Goal: Entertainment & Leisure: Consume media (video, audio)

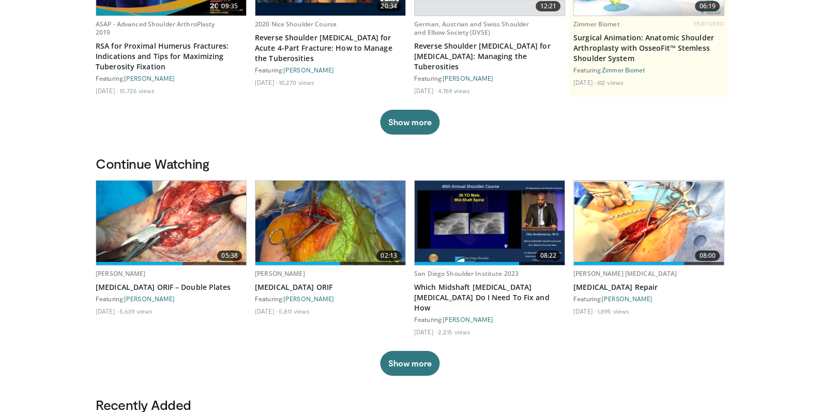
scroll to position [217, 0]
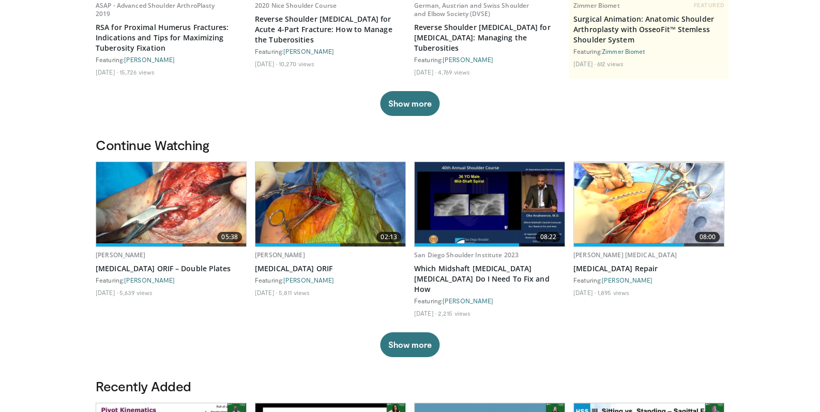
click at [180, 215] on img at bounding box center [171, 204] width 150 height 84
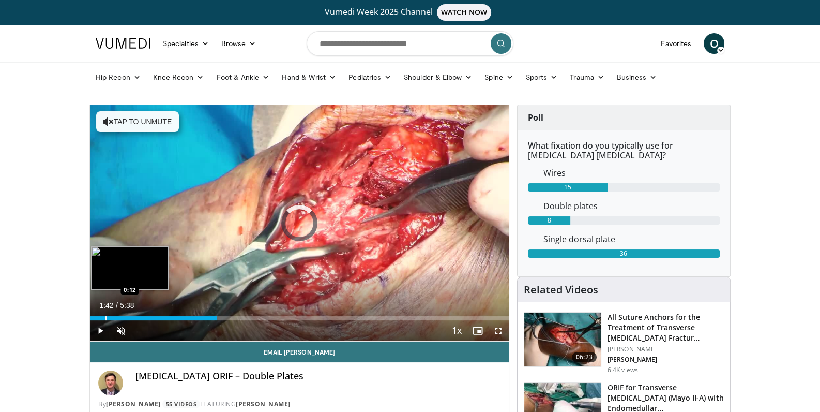
drag, startPoint x: 217, startPoint y: 317, endPoint x: 105, endPoint y: 317, distance: 112.2
click at [105, 317] on div "Loaded : 0.00% 0:12 0:12" at bounding box center [299, 318] width 419 height 4
click at [133, 316] on div "Loaded : 20.49% 0:16 0:34" at bounding box center [299, 318] width 419 height 4
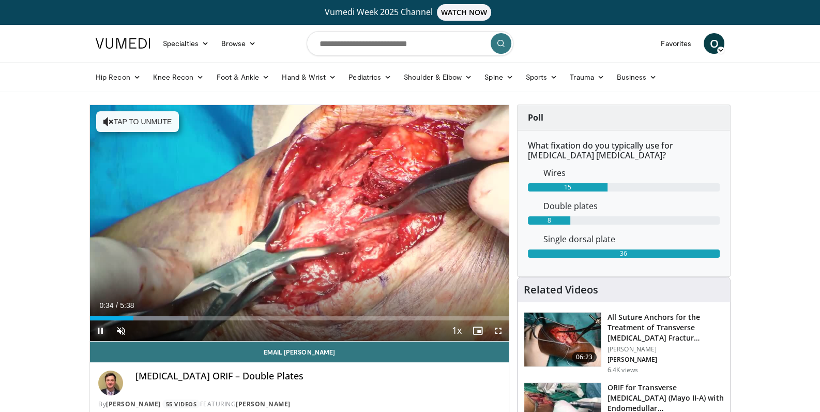
click at [100, 328] on span "Video Player" at bounding box center [100, 330] width 21 height 21
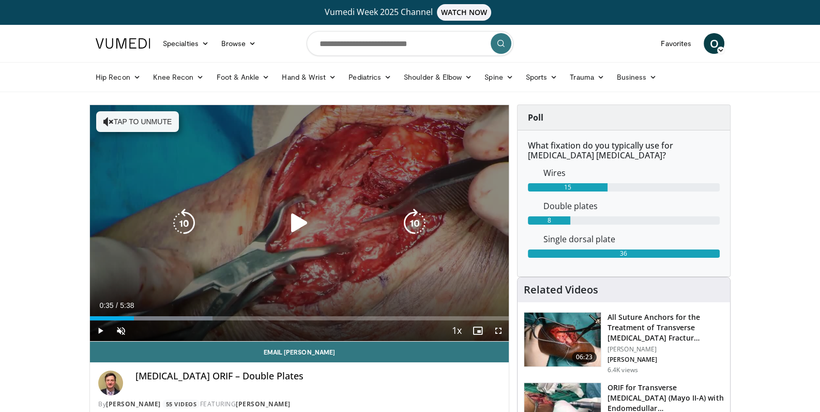
click at [294, 221] on icon "Video Player" at bounding box center [299, 222] width 29 height 29
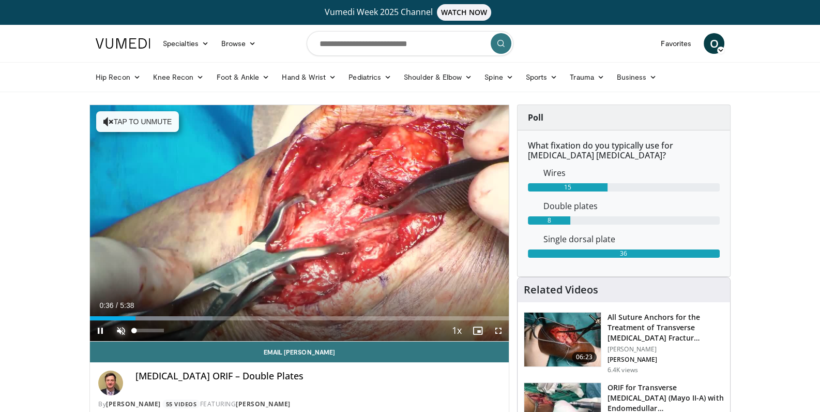
click at [119, 332] on span "Video Player" at bounding box center [121, 330] width 21 height 21
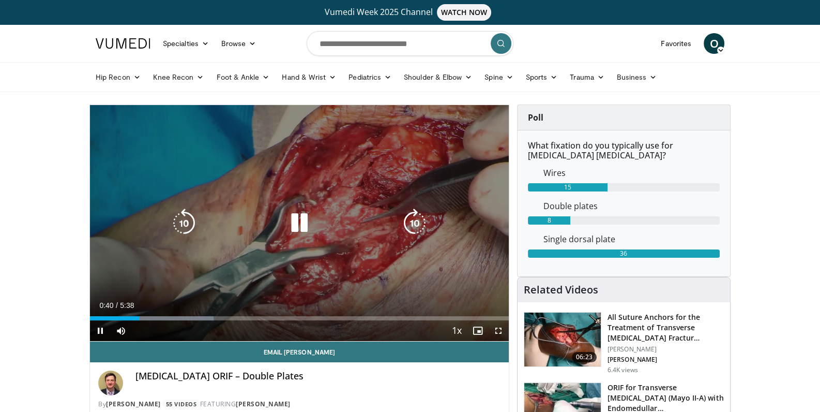
click at [418, 225] on icon "Video Player" at bounding box center [414, 222] width 29 height 29
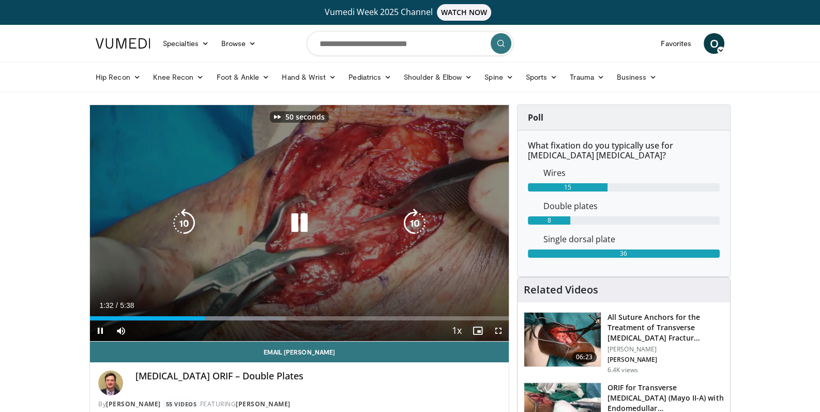
click at [418, 225] on icon "Video Player" at bounding box center [414, 222] width 29 height 29
click at [414, 224] on icon "Video Player" at bounding box center [414, 222] width 29 height 29
click at [307, 213] on icon "Video Player" at bounding box center [299, 222] width 29 height 29
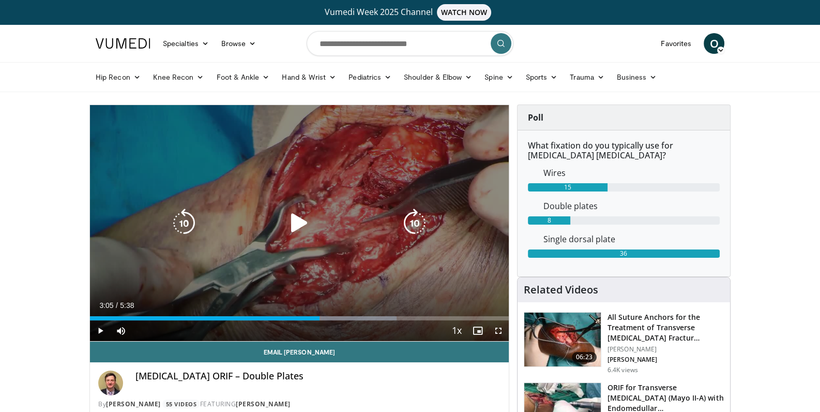
click at [300, 226] on icon "Video Player" at bounding box center [299, 222] width 29 height 29
click at [344, 232] on div "Video Player" at bounding box center [299, 223] width 251 height 21
click at [297, 223] on icon "Video Player" at bounding box center [299, 222] width 29 height 29
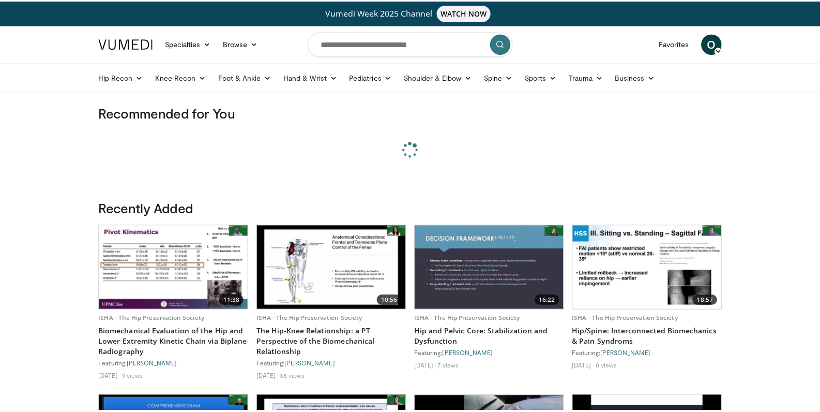
scroll to position [217, 0]
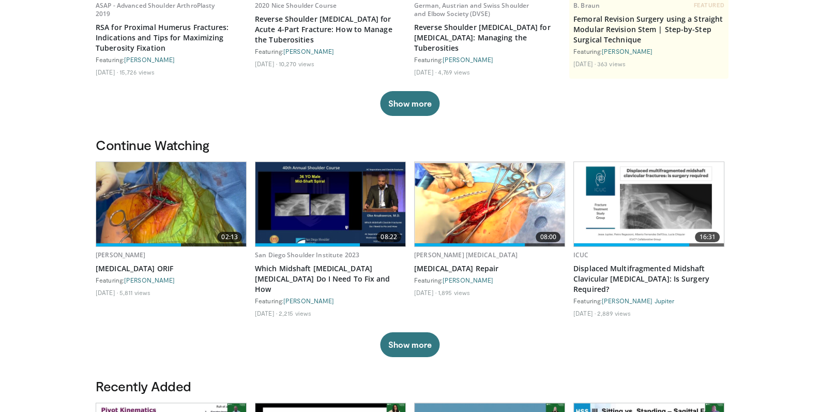
click at [512, 203] on img at bounding box center [490, 204] width 150 height 83
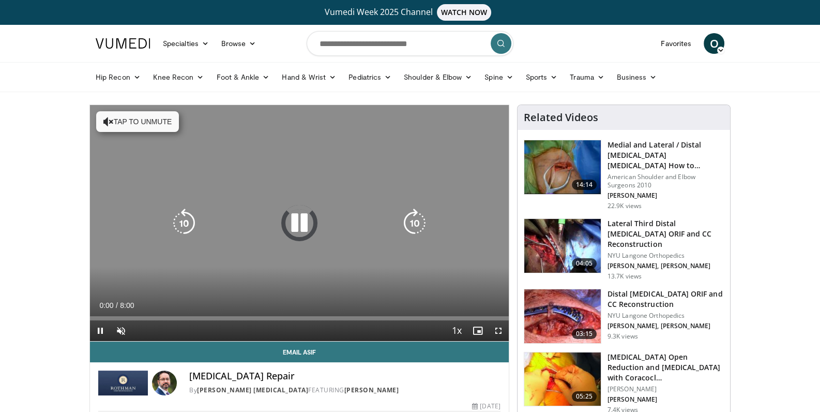
click at [299, 218] on icon "Video Player" at bounding box center [299, 222] width 29 height 29
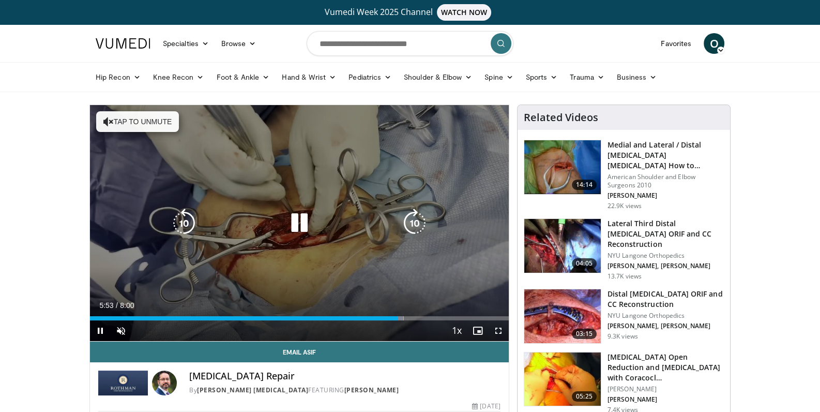
click at [304, 223] on icon "Video Player" at bounding box center [299, 222] width 29 height 29
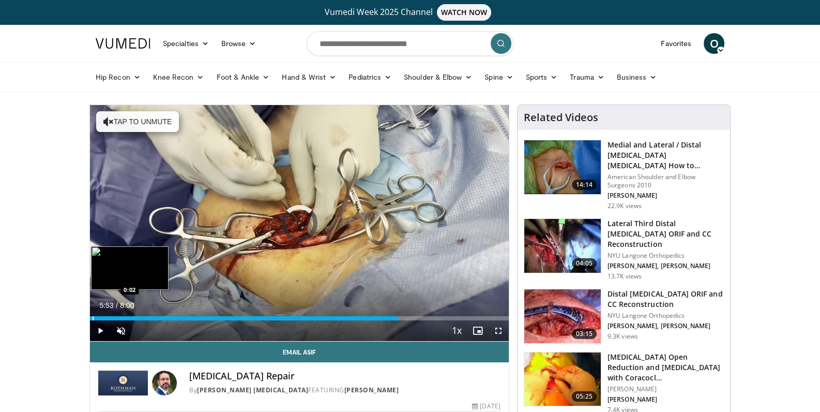
drag, startPoint x: 396, startPoint y: 318, endPoint x: 91, endPoint y: 317, distance: 304.5
click at [91, 317] on div "0:04" at bounding box center [244, 318] width 308 height 4
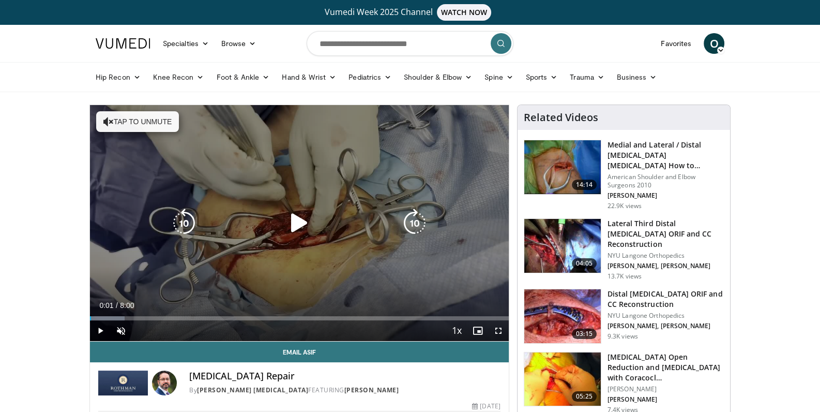
click at [294, 229] on icon "Video Player" at bounding box center [299, 222] width 29 height 29
click at [418, 221] on icon "Video Player" at bounding box center [414, 222] width 29 height 29
click at [306, 223] on icon "Video Player" at bounding box center [299, 222] width 29 height 29
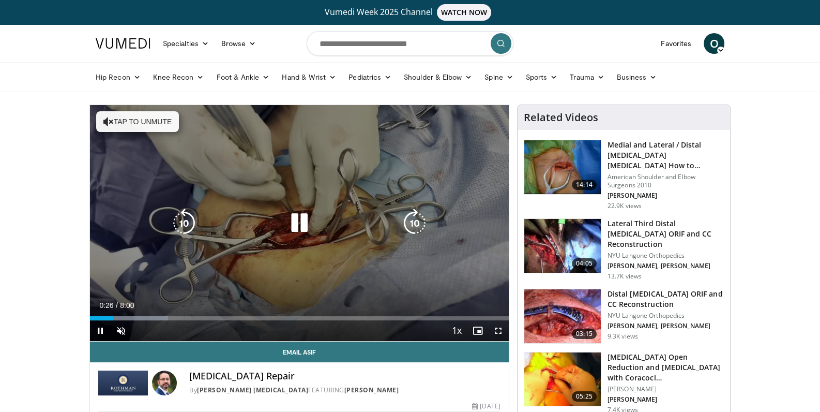
click at [419, 222] on icon "Video Player" at bounding box center [414, 222] width 29 height 29
click at [409, 227] on icon "Video Player" at bounding box center [414, 222] width 29 height 29
click at [415, 226] on icon "Video Player" at bounding box center [414, 222] width 29 height 29
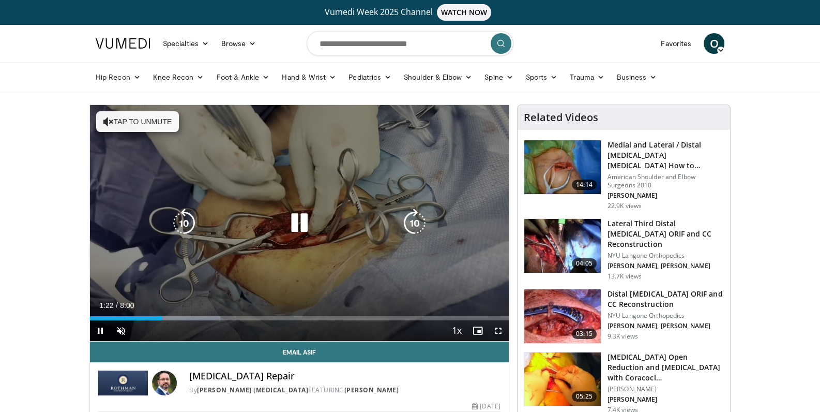
click at [421, 224] on icon "Video Player" at bounding box center [414, 222] width 29 height 29
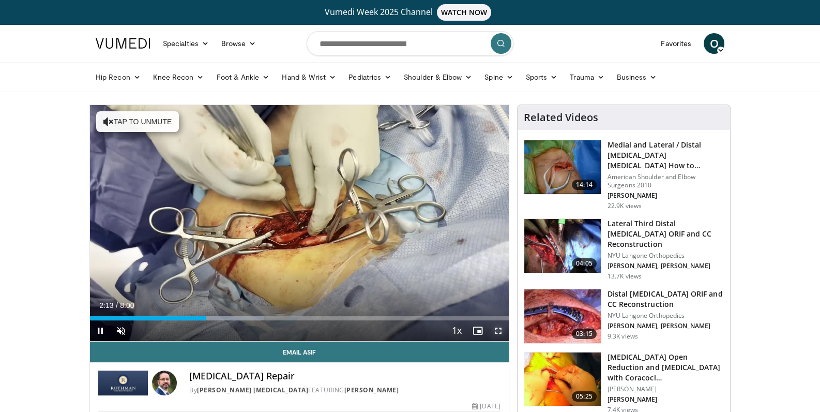
click at [498, 330] on span "Video Player" at bounding box center [498, 330] width 21 height 21
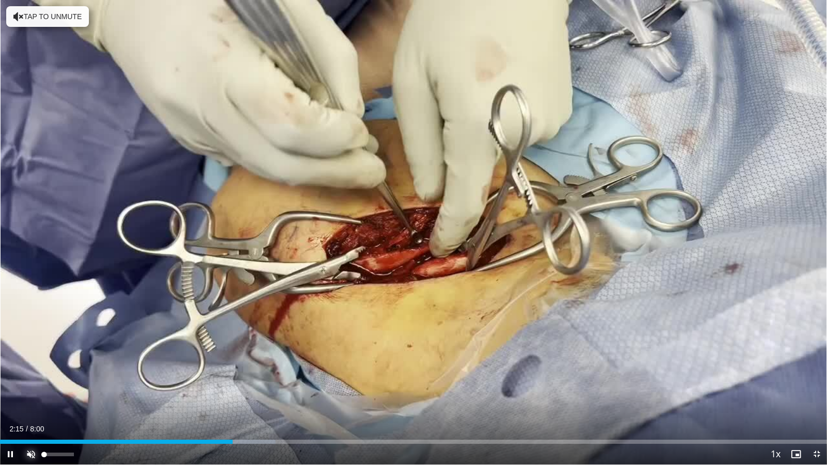
click at [29, 411] on span "Video Player" at bounding box center [31, 454] width 21 height 21
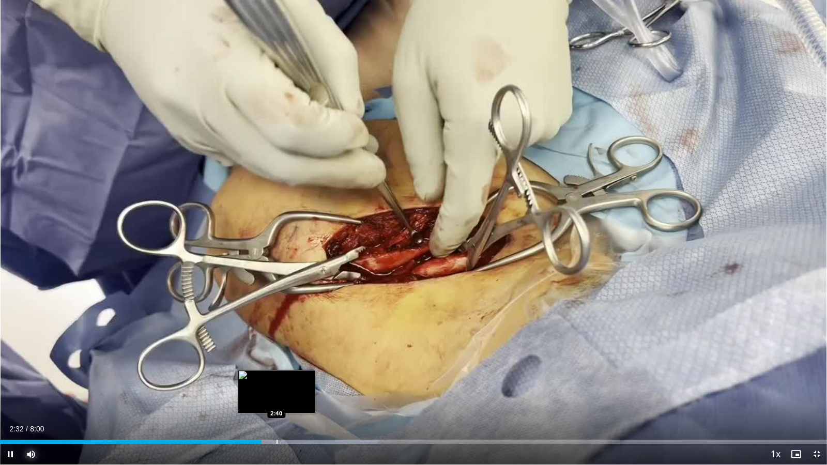
click at [277, 411] on div "Loaded : 45.69% 2:32 2:40" at bounding box center [413, 442] width 827 height 4
click at [309, 411] on div "Loaded : 47.77% 2:42 2:58" at bounding box center [413, 439] width 827 height 10
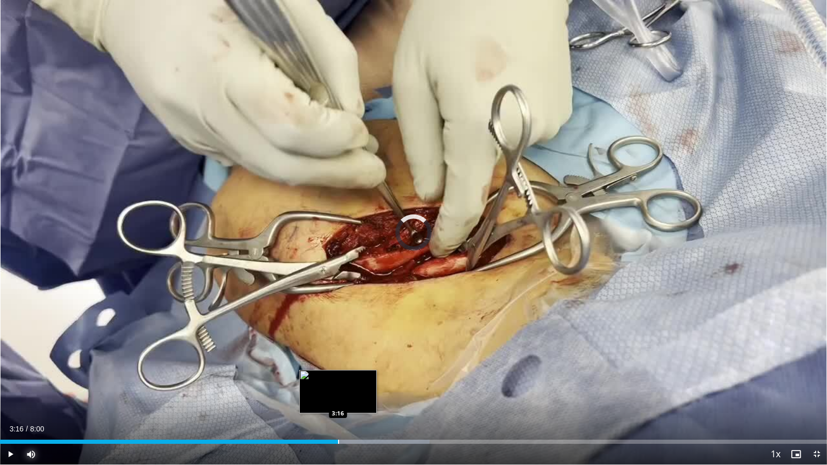
click at [338, 411] on div "Progress Bar" at bounding box center [338, 442] width 1 height 4
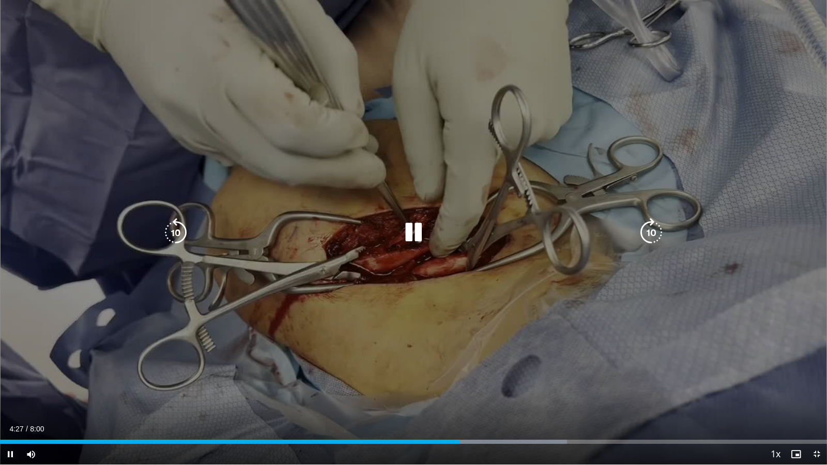
click at [407, 406] on div "40 seconds Tap to unmute" at bounding box center [413, 232] width 827 height 465
click at [407, 403] on div "40 seconds Tap to unmute" at bounding box center [413, 232] width 827 height 465
click at [414, 230] on icon "Video Player" at bounding box center [413, 232] width 29 height 29
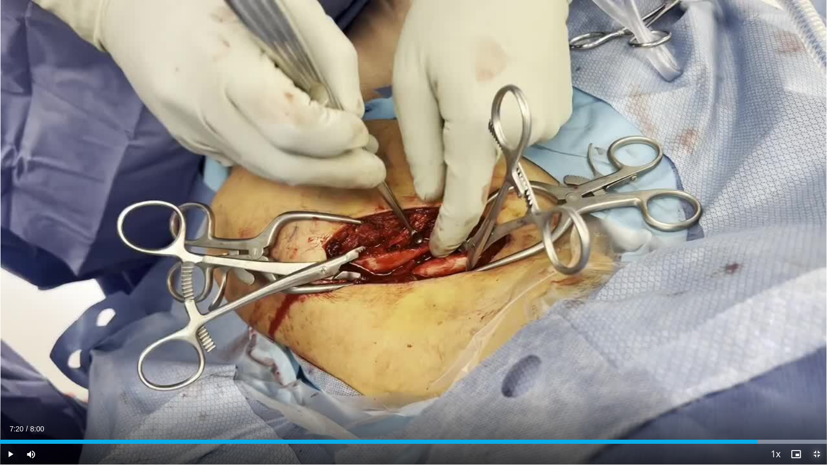
click at [815, 411] on span "Video Player" at bounding box center [817, 454] width 21 height 21
